Goal: Information Seeking & Learning: Learn about a topic

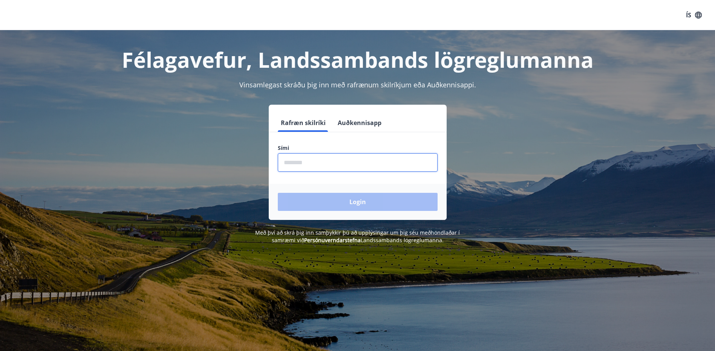
click at [351, 164] on input "phone" at bounding box center [358, 162] width 160 height 18
type input "********"
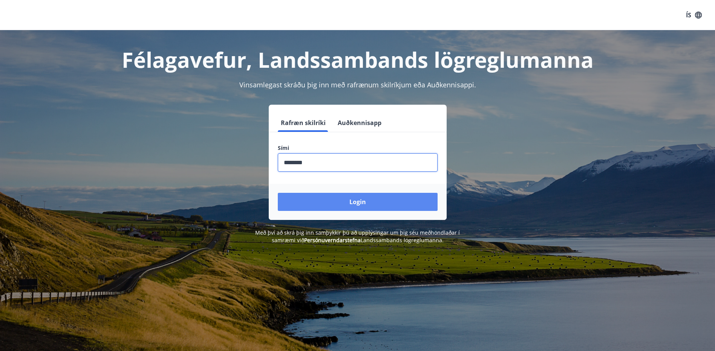
click at [346, 200] on button "Login" at bounding box center [358, 202] width 160 height 18
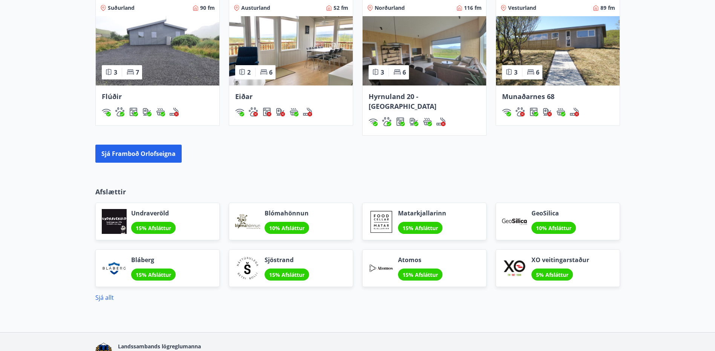
scroll to position [589, 0]
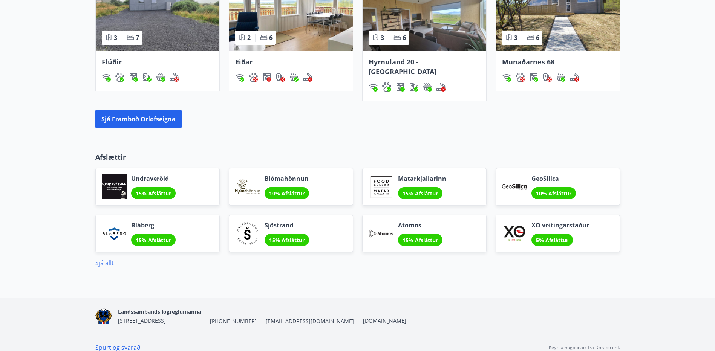
click at [101, 259] on link "Sjá allt" at bounding box center [104, 263] width 18 height 8
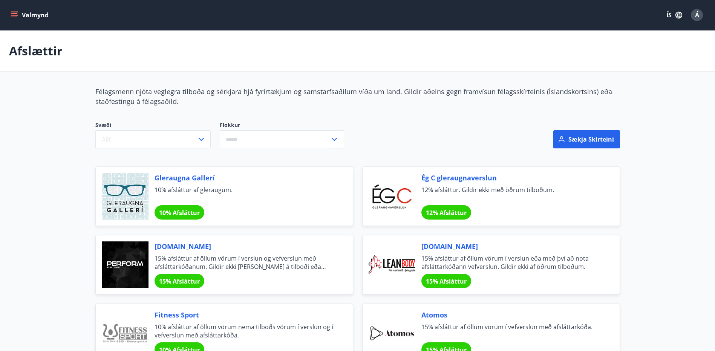
click at [14, 17] on icon "menu" at bounding box center [14, 17] width 7 height 1
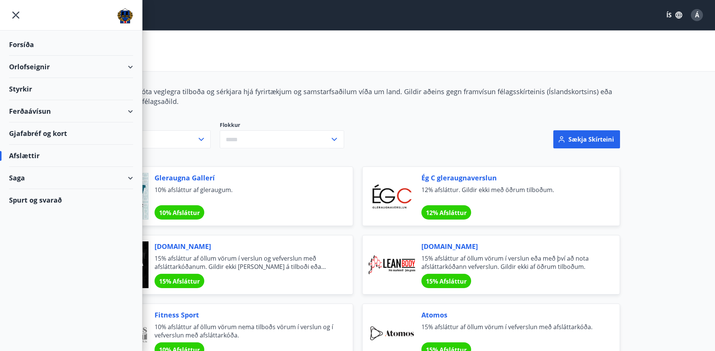
click at [133, 114] on icon at bounding box center [130, 111] width 9 height 9
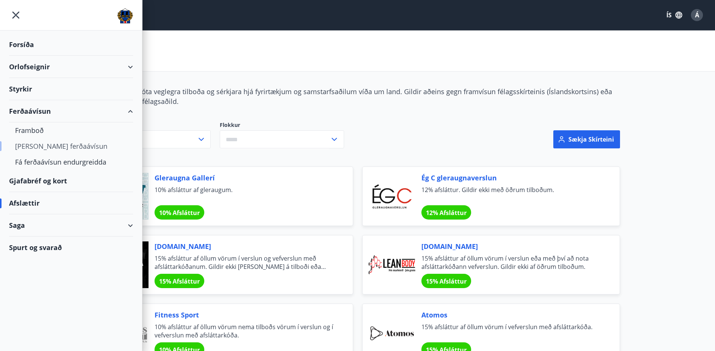
click at [59, 146] on div "[PERSON_NAME] ferðaávísun" at bounding box center [71, 146] width 112 height 16
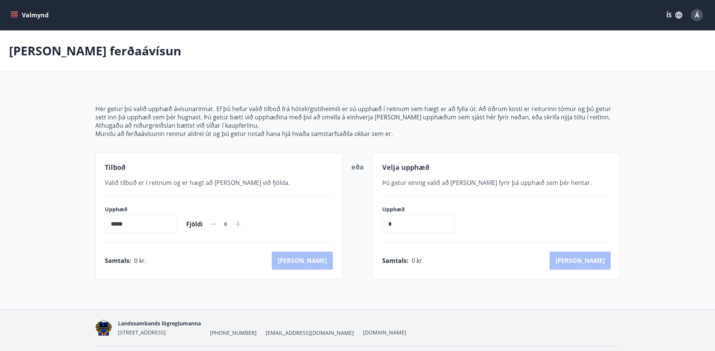
click at [14, 15] on icon "menu" at bounding box center [15, 15] width 8 height 1
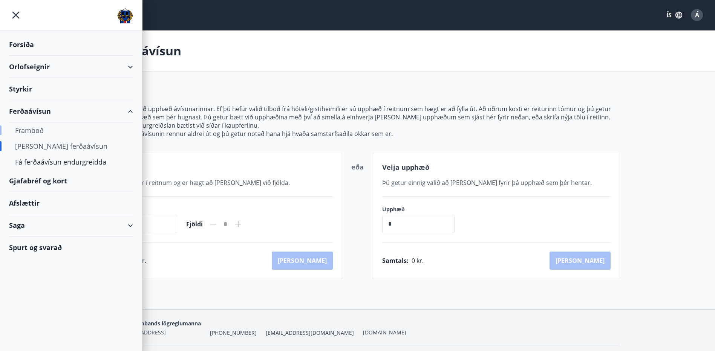
click at [36, 128] on div "Framboð" at bounding box center [71, 131] width 112 height 16
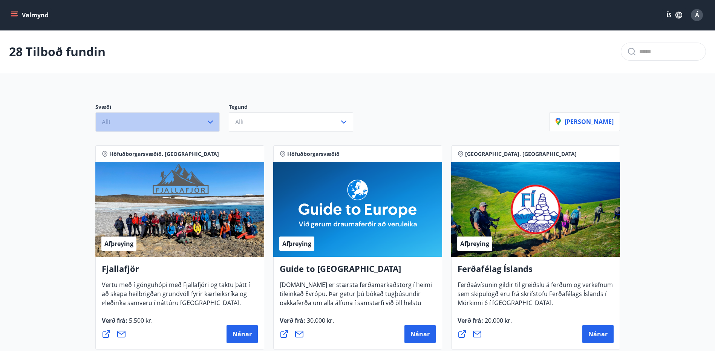
click at [210, 123] on icon "button" at bounding box center [210, 122] width 5 height 3
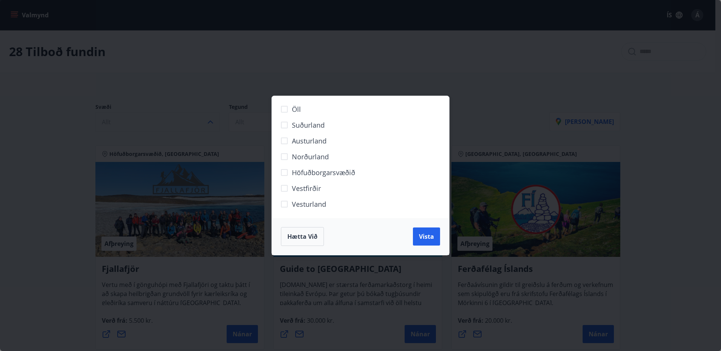
click at [210, 122] on div "Öll Suðurland [GEOGRAPHIC_DATA] Norðurland Höfuðborgarsvæðið [GEOGRAPHIC_DATA] …" at bounding box center [360, 175] width 721 height 351
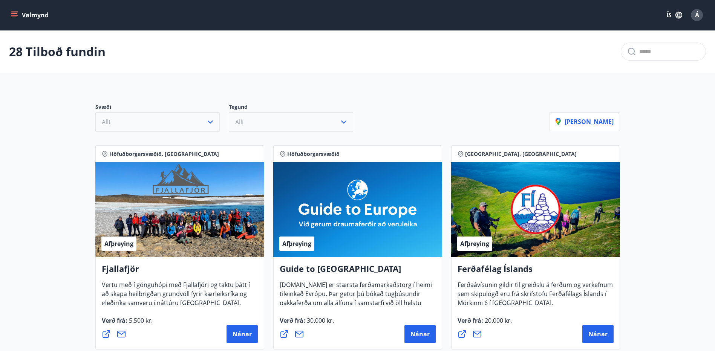
click at [336, 126] on button "Allt" at bounding box center [291, 122] width 124 height 20
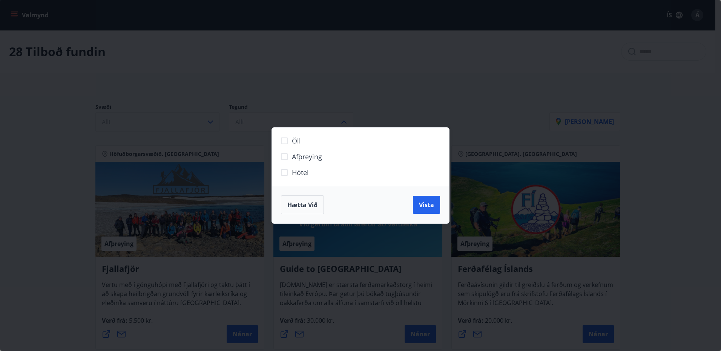
click at [358, 97] on div "Öll Afþreying Hótel Hætta við Vista" at bounding box center [360, 175] width 721 height 351
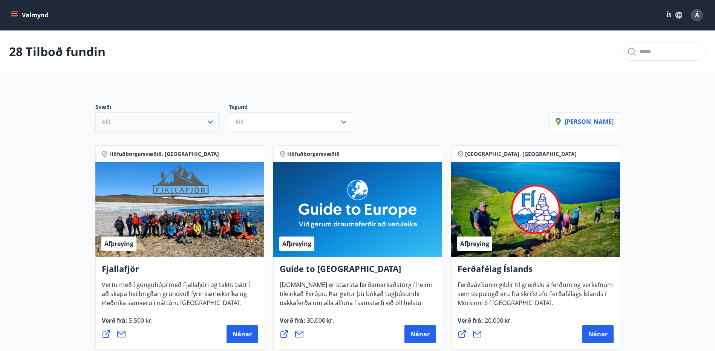
click at [14, 17] on icon "menu" at bounding box center [14, 17] width 7 height 1
